Goal: Transaction & Acquisition: Purchase product/service

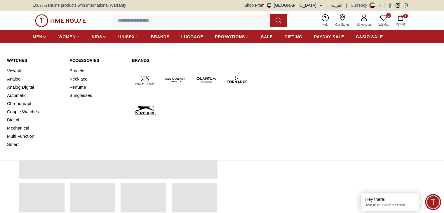
click at [42, 38] on icon at bounding box center [44, 37] width 4 height 4
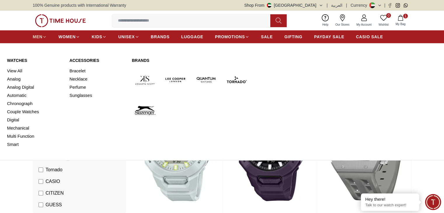
click at [39, 40] on link "MEN" at bounding box center [40, 37] width 14 height 11
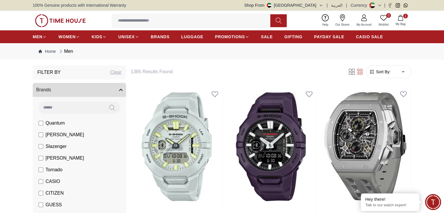
click at [44, 135] on label "[PERSON_NAME]" at bounding box center [62, 134] width 46 height 7
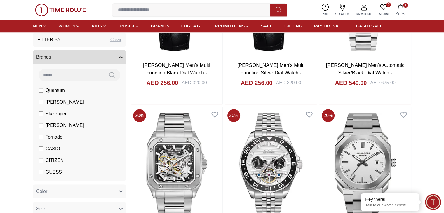
scroll to position [492, 0]
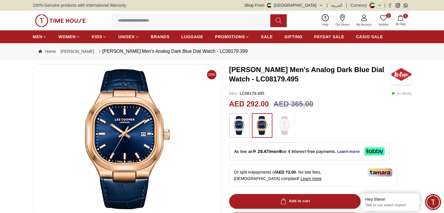
click at [241, 124] on img at bounding box center [239, 125] width 15 height 19
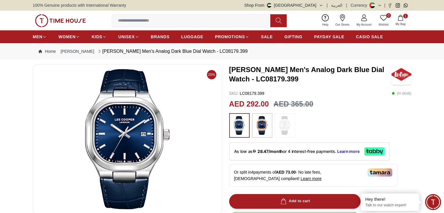
click at [262, 129] on img at bounding box center [262, 125] width 15 height 19
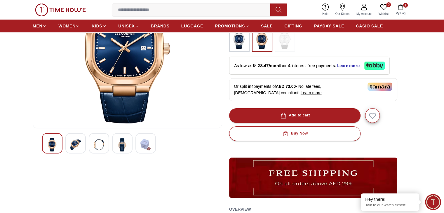
scroll to position [86, 0]
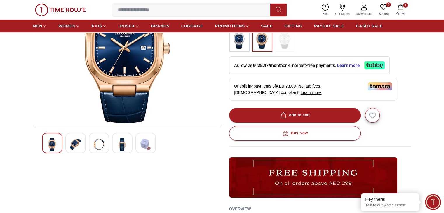
click at [78, 141] on img at bounding box center [75, 144] width 11 height 13
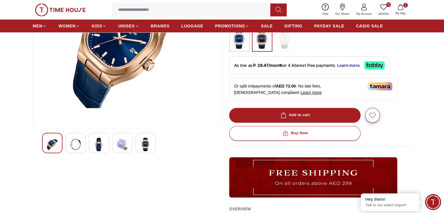
click at [93, 143] on div at bounding box center [99, 143] width 20 height 20
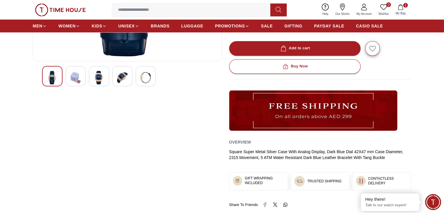
scroll to position [154, 0]
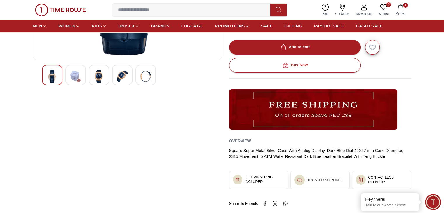
click at [118, 83] on img at bounding box center [122, 76] width 11 height 13
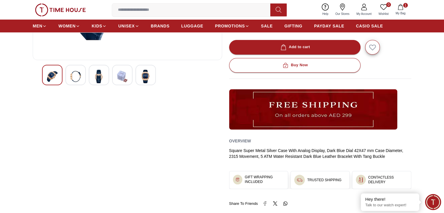
click at [75, 84] on div at bounding box center [75, 75] width 20 height 20
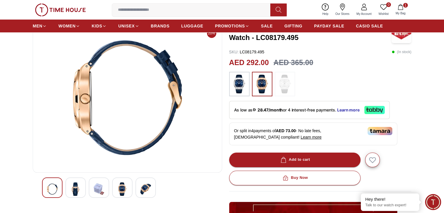
scroll to position [41, 0]
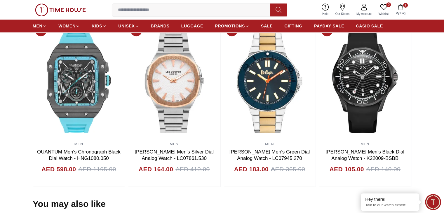
scroll to position [408, 0]
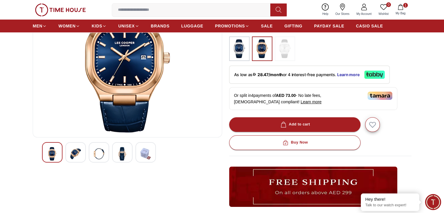
scroll to position [75, 0]
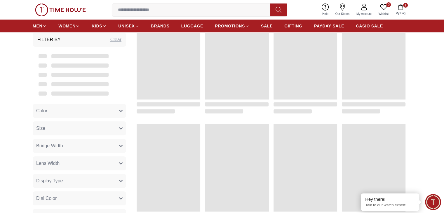
scroll to position [492, 0]
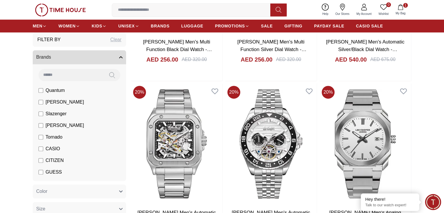
scroll to position [512, 0]
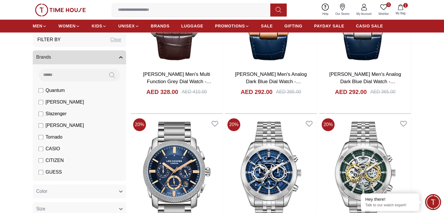
scroll to position [825, 0]
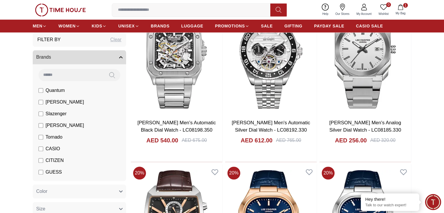
scroll to position [848, 0]
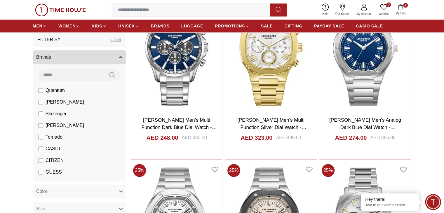
scroll to position [607, 0]
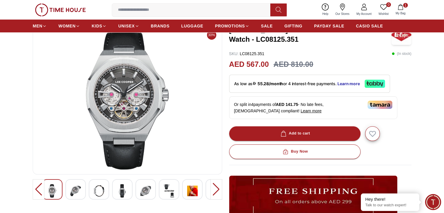
scroll to position [38, 0]
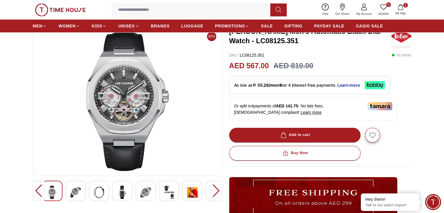
click at [80, 196] on img at bounding box center [75, 192] width 11 height 13
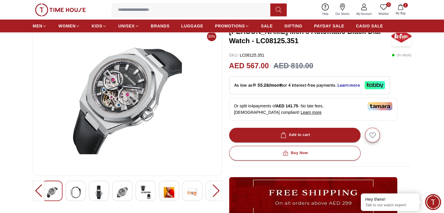
click at [84, 195] on div at bounding box center [75, 191] width 20 height 20
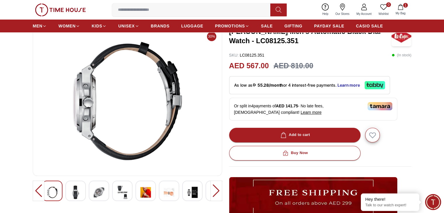
click at [94, 194] on img at bounding box center [99, 192] width 11 height 13
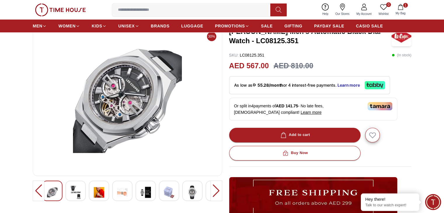
click at [82, 193] on div at bounding box center [75, 191] width 20 height 20
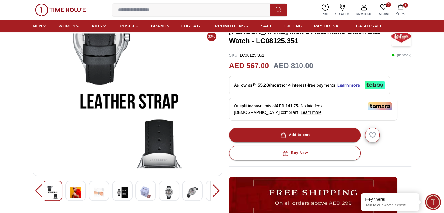
click at [95, 192] on img at bounding box center [99, 192] width 11 height 13
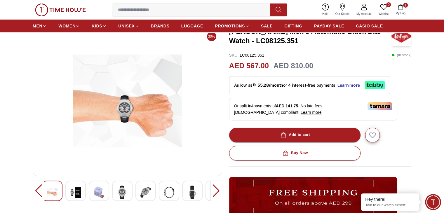
click at [95, 192] on img at bounding box center [99, 192] width 11 height 13
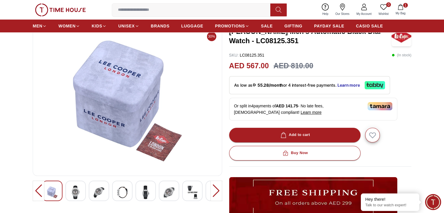
click at [95, 192] on img at bounding box center [99, 192] width 11 height 13
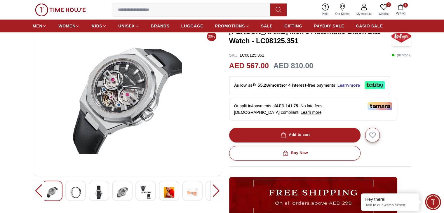
click at [95, 192] on img at bounding box center [99, 192] width 11 height 13
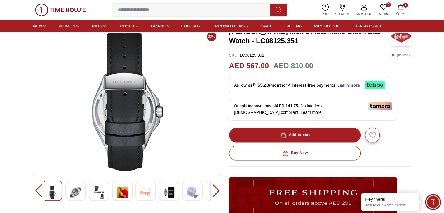
click at [95, 192] on img at bounding box center [99, 192] width 11 height 13
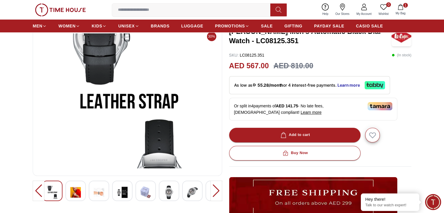
click at [95, 192] on img at bounding box center [99, 192] width 11 height 13
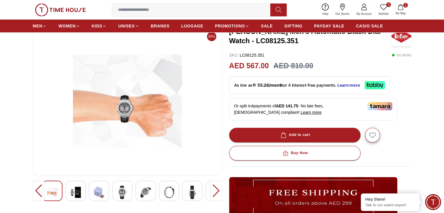
click at [95, 192] on img at bounding box center [99, 192] width 11 height 13
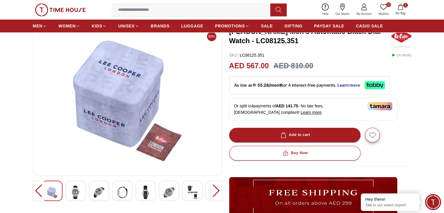
click at [218, 195] on div at bounding box center [217, 191] width 12 height 20
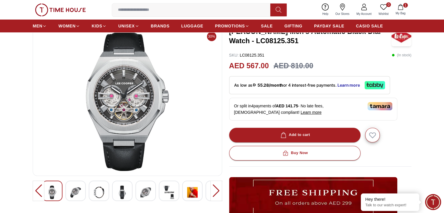
click at [218, 195] on div at bounding box center [217, 191] width 12 height 20
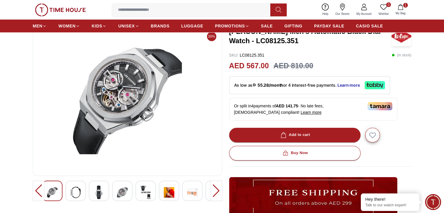
click at [218, 195] on div at bounding box center [217, 191] width 12 height 20
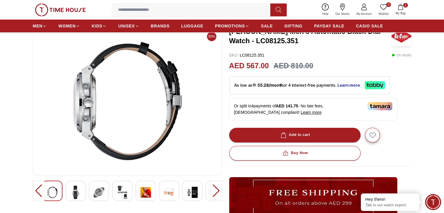
click at [218, 195] on div at bounding box center [217, 191] width 12 height 20
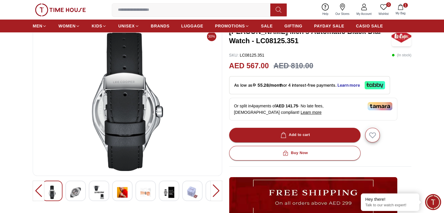
click at [218, 195] on div at bounding box center [217, 191] width 12 height 20
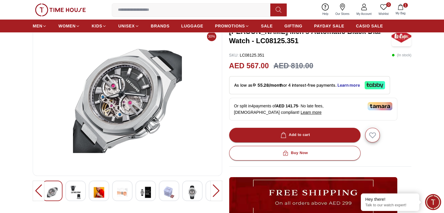
click at [218, 195] on div at bounding box center [217, 191] width 12 height 20
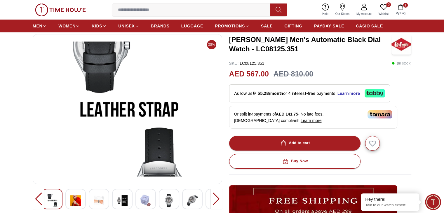
scroll to position [30, 0]
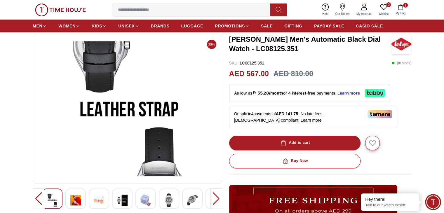
click at [218, 195] on div at bounding box center [217, 199] width 12 height 20
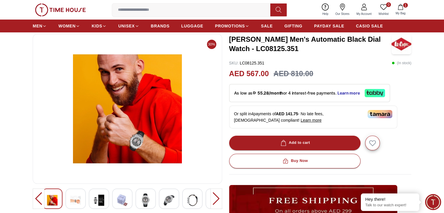
click at [218, 195] on div at bounding box center [217, 199] width 12 height 20
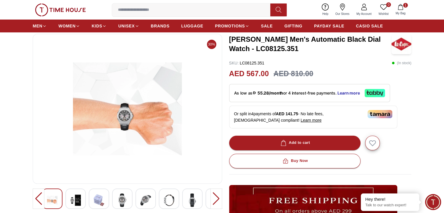
click at [34, 200] on div at bounding box center [39, 199] width 12 height 20
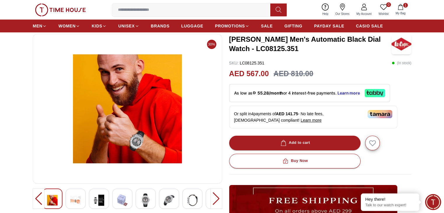
click at [215, 197] on div at bounding box center [217, 199] width 12 height 20
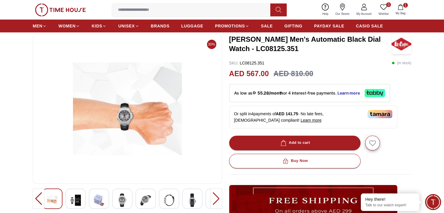
click at [215, 197] on div at bounding box center [217, 199] width 12 height 20
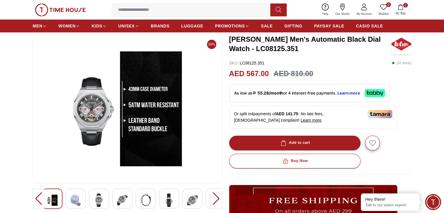
click at [215, 197] on div at bounding box center [217, 199] width 12 height 20
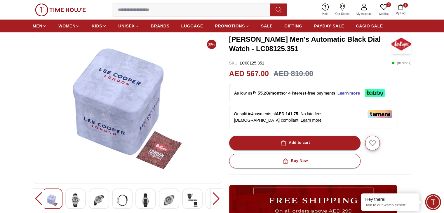
click at [215, 197] on div at bounding box center [217, 199] width 12 height 20
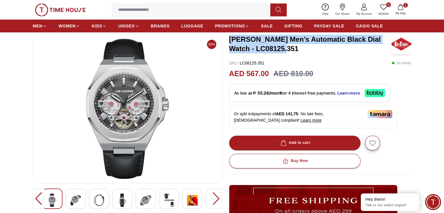
drag, startPoint x: 275, startPoint y: 48, endPoint x: 228, endPoint y: 40, distance: 48.0
click at [228, 40] on div "30% LEE COOPER Men's Automatic Black Dial Watch - LC08125.351 SKU : LC08125.351…" at bounding box center [222, 168] width 379 height 269
copy h3 "LEE COOPER Men's Automatic Black Dial Watch - LC08125.351"
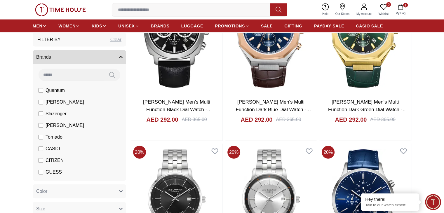
scroll to position [1308, 0]
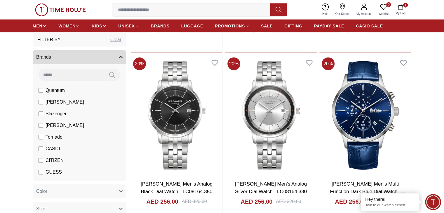
scroll to position [1396, 0]
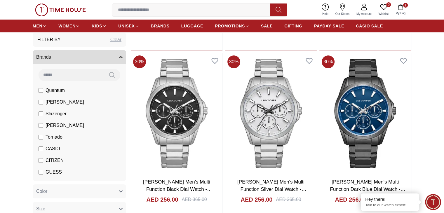
scroll to position [2252, 0]
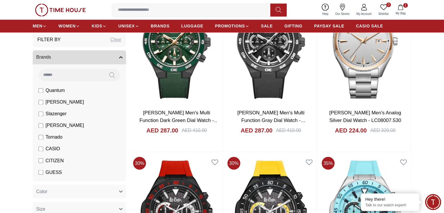
scroll to position [3175, 0]
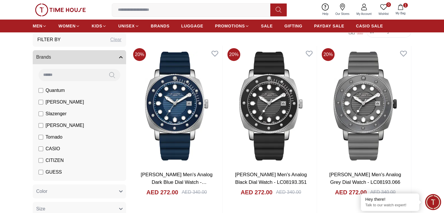
scroll to position [0, 0]
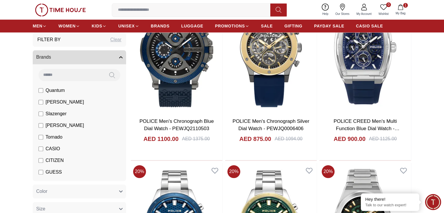
scroll to position [607, 0]
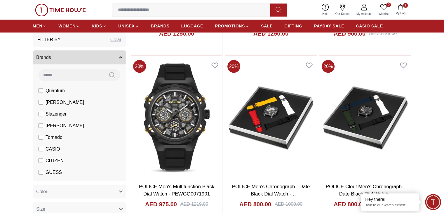
scroll to position [1054, 0]
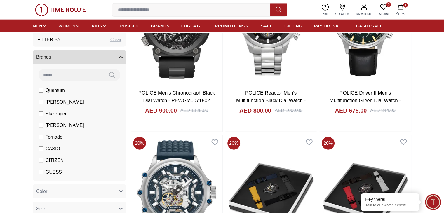
scroll to position [1488, 0]
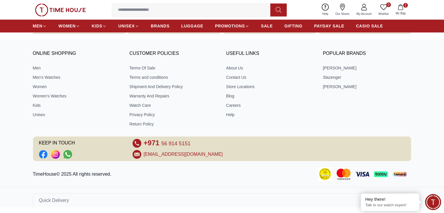
scroll to position [849, 0]
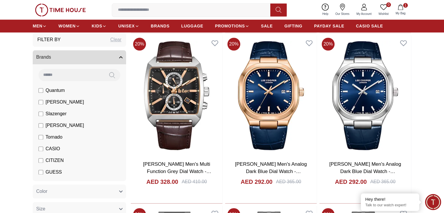
scroll to position [735, 0]
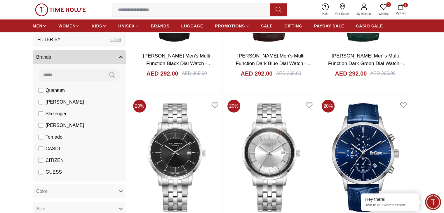
scroll to position [1355, 0]
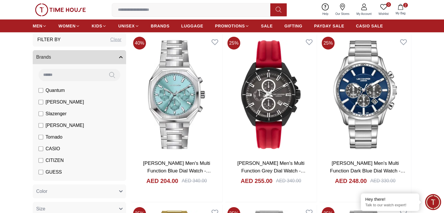
scroll to position [1588, 0]
click at [403, 10] on icon "button" at bounding box center [401, 7] width 6 height 6
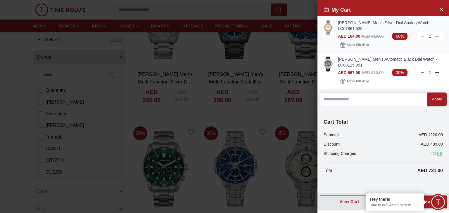
click at [421, 35] on icon at bounding box center [422, 36] width 5 height 5
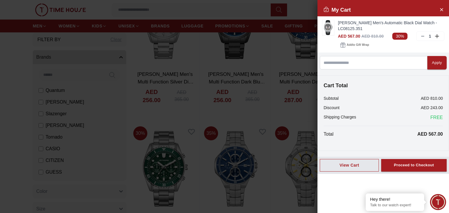
click at [277, 58] on div at bounding box center [224, 106] width 449 height 213
click at [441, 8] on icon "Close Account" at bounding box center [441, 9] width 5 height 7
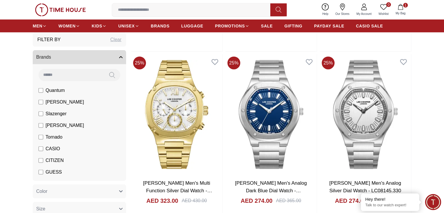
scroll to position [1751, 0]
